Goal: Navigation & Orientation: Go to known website

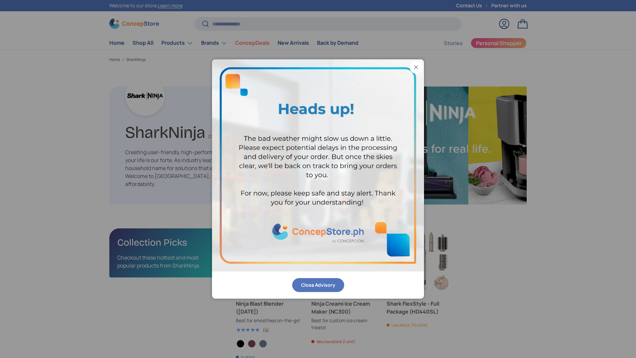
scroll to position [1055, 2159]
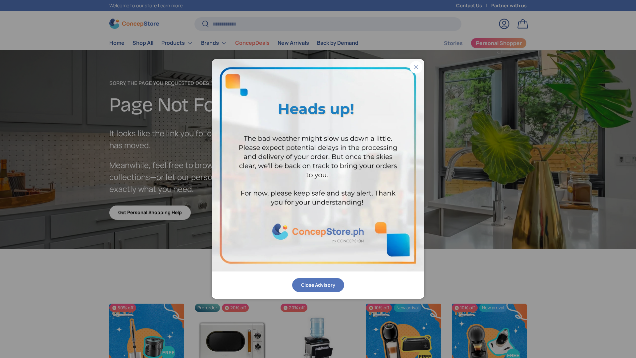
scroll to position [1151, 2707]
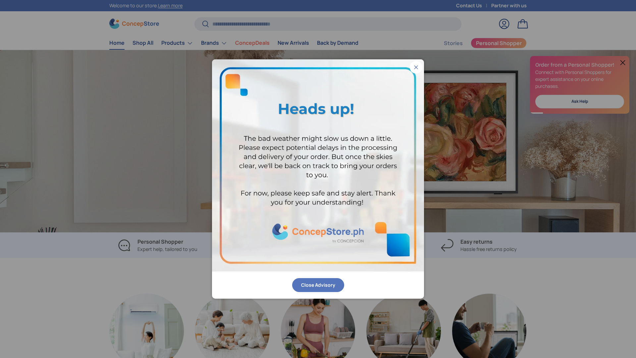
scroll to position [0, 1271]
